Goal: Use online tool/utility: Use online tool/utility

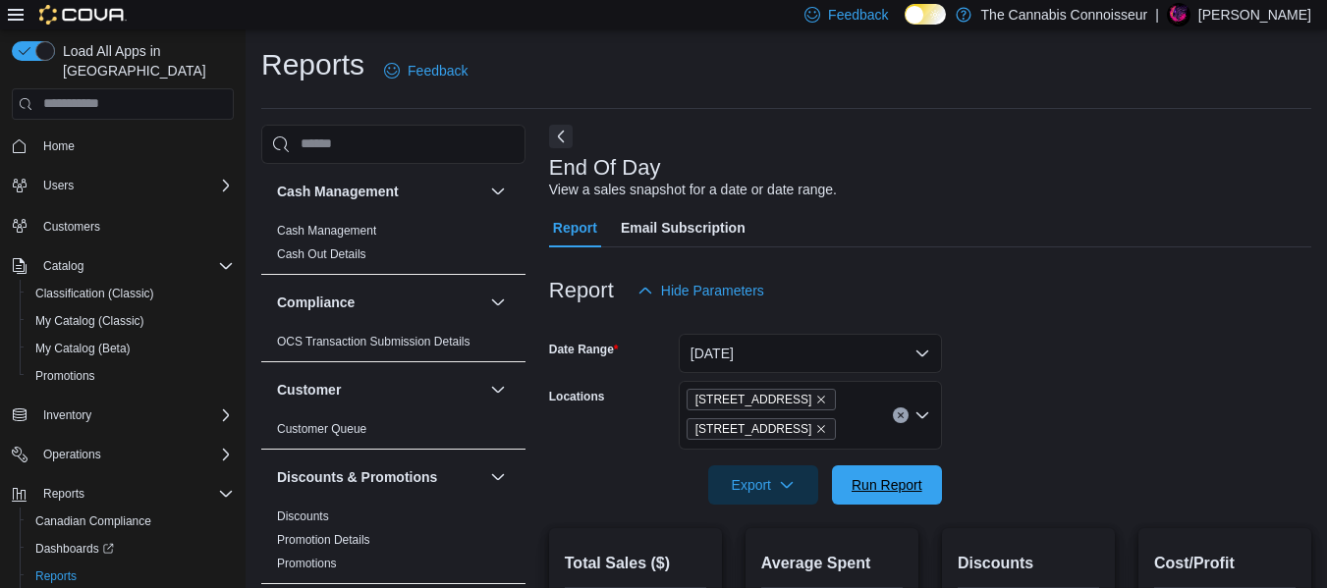
drag, startPoint x: 900, startPoint y: 487, endPoint x: 1063, endPoint y: 377, distance: 196.7
click at [900, 488] on span "Run Report" at bounding box center [887, 485] width 71 height 20
click at [901, 473] on span "Run Report" at bounding box center [887, 484] width 86 height 39
